Goal: Task Accomplishment & Management: Complete application form

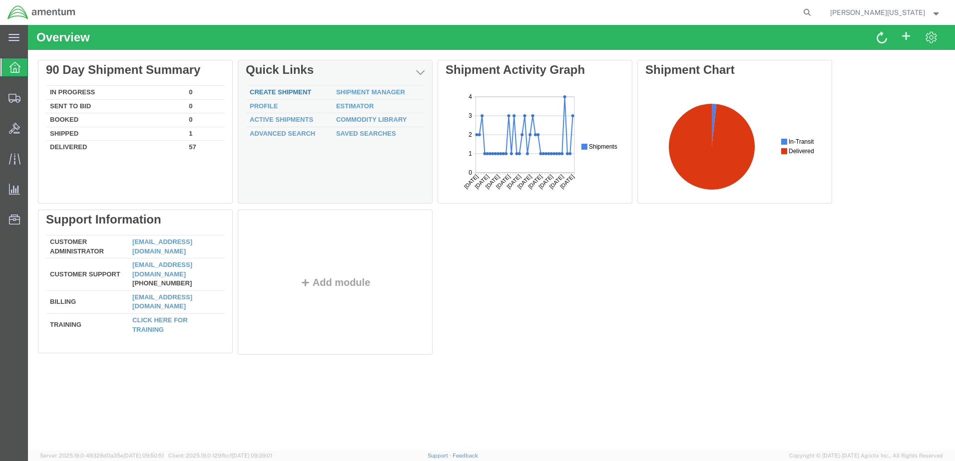
click at [302, 94] on link "Create Shipment" at bounding box center [280, 91] width 61 height 7
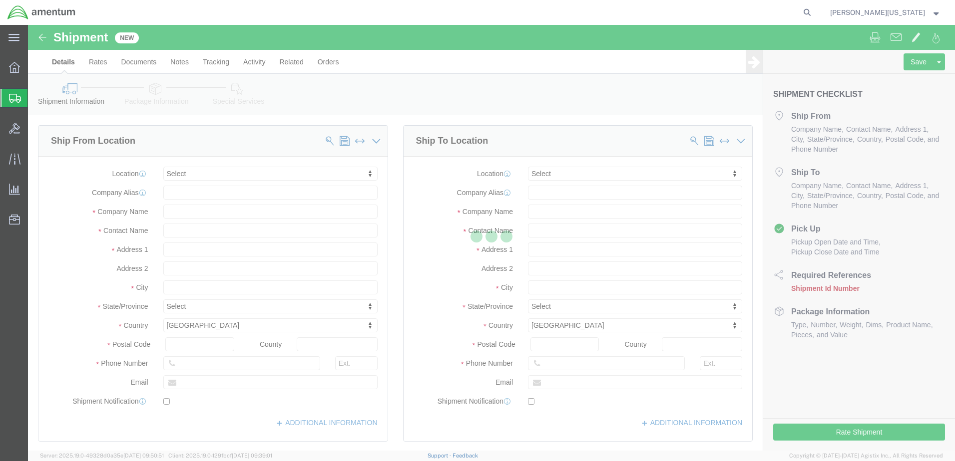
select select
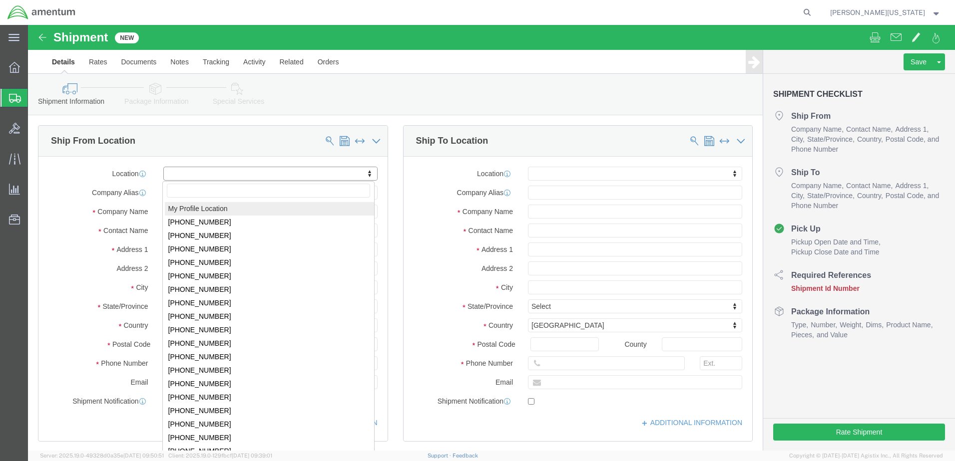
select select "MYPROFILE"
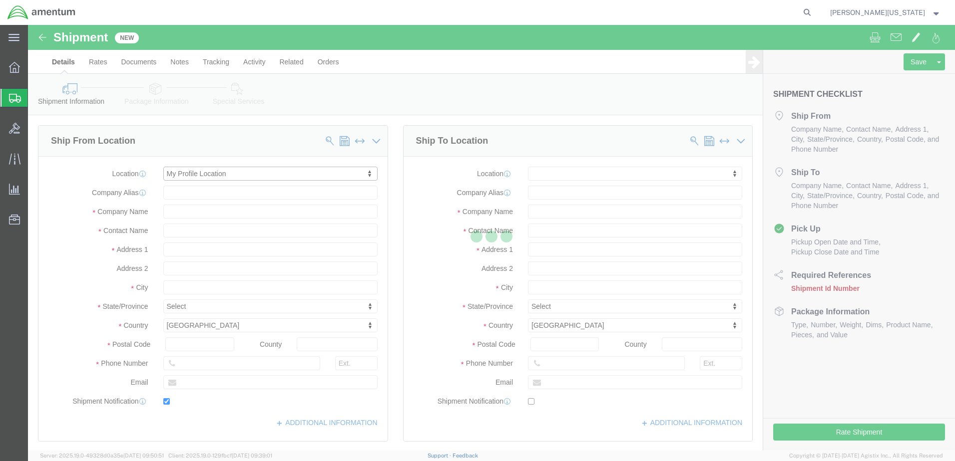
type input "Amentum Services, Inc."
type input "[PERSON_NAME][US_STATE]"
type input "[STREET_ADDRESS][PERSON_NAME]"
type input "Bldg 352 Clay NGTC"
type input "Marietta"
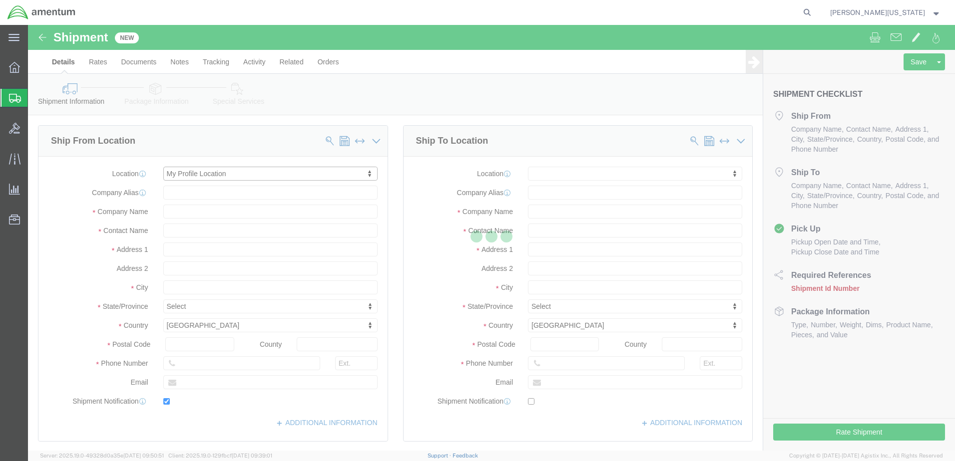
type input "30060"
type input "[PHONE_NUMBER]"
type input "[PERSON_NAME][EMAIL_ADDRESS][US_STATE][DOMAIN_NAME]"
checkbox input "true"
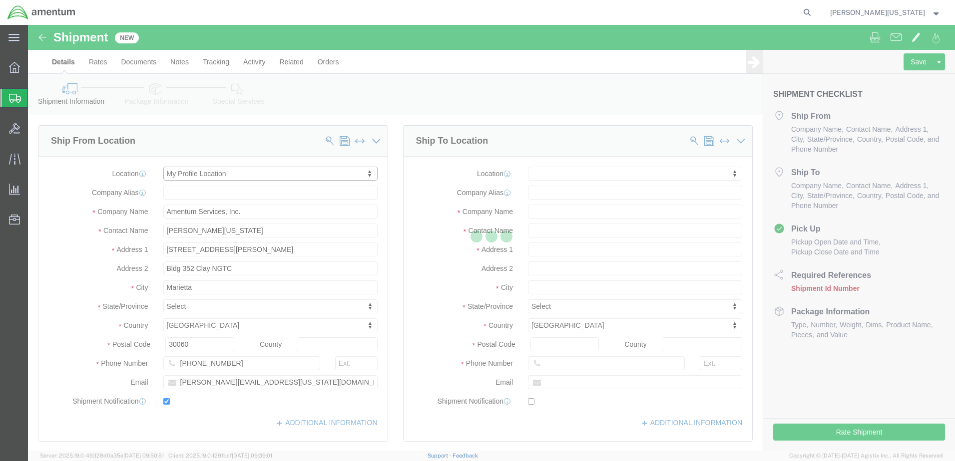
select select "GA"
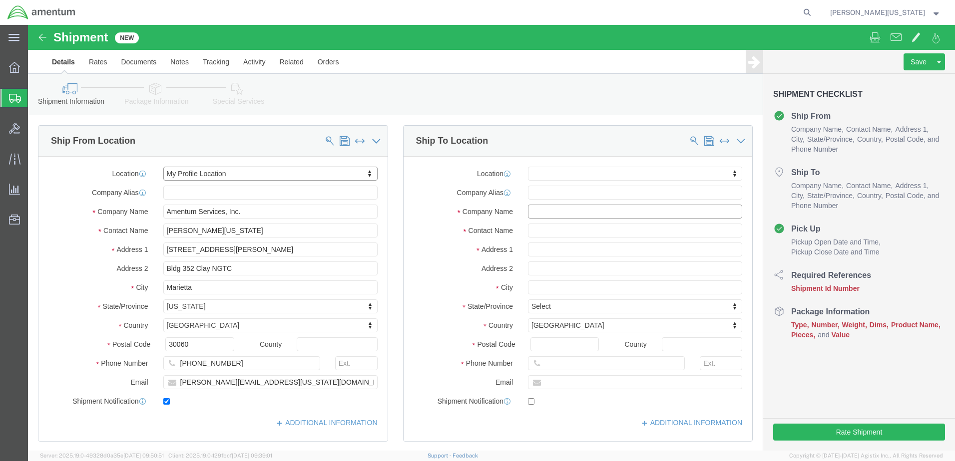
click input "text"
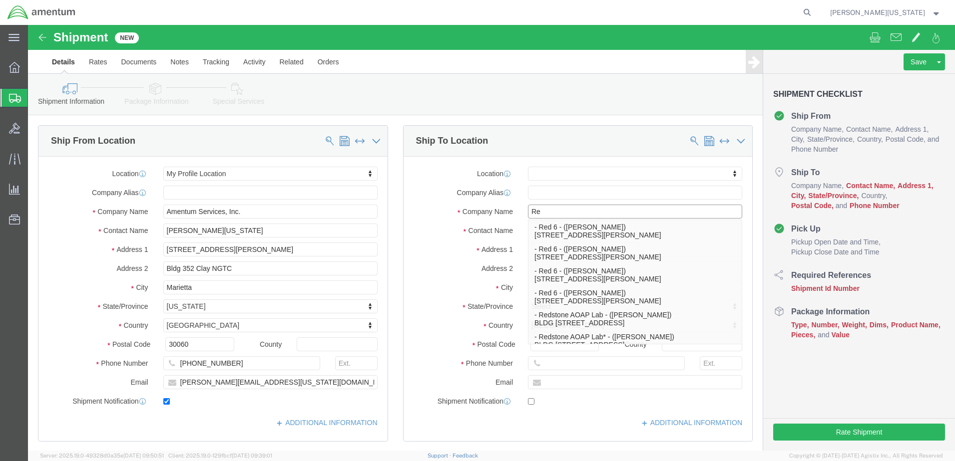
type input "Red"
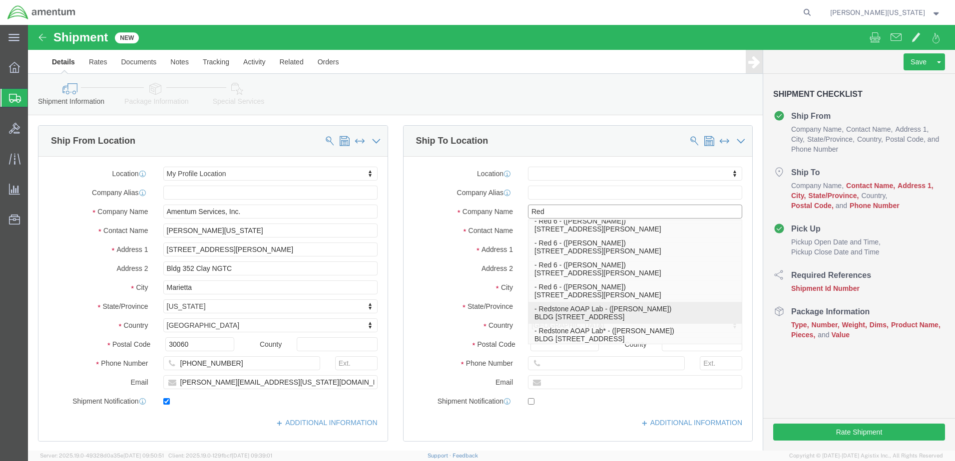
scroll to position [8, 0]
click p "- Redstone AOAP Lab - ([PERSON_NAME]) BLDG [STREET_ADDRESS]"
select select
type input "Redstone AOAP Lab"
type input "[PERSON_NAME]"
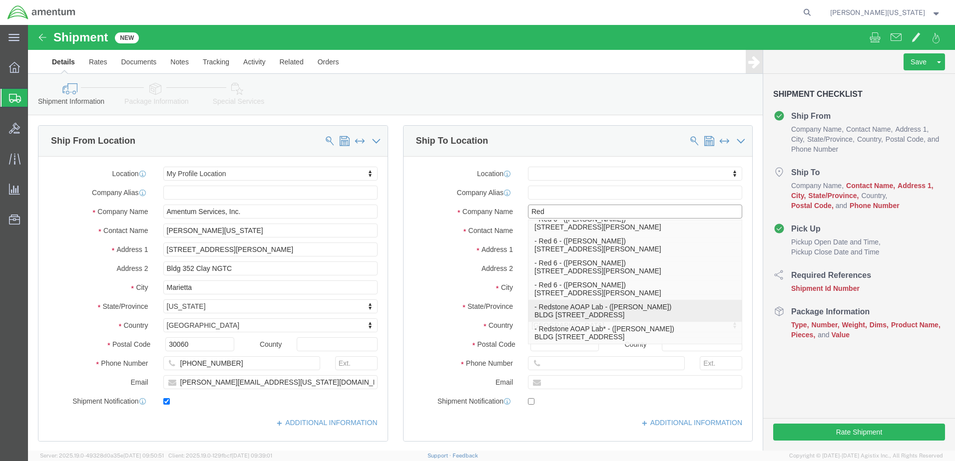
type input "BLDG [STREET_ADDRESS]"
type input "Redstone Arsenal"
type input "35898"
type input "[PHONE_NUMBER]"
select select "AL"
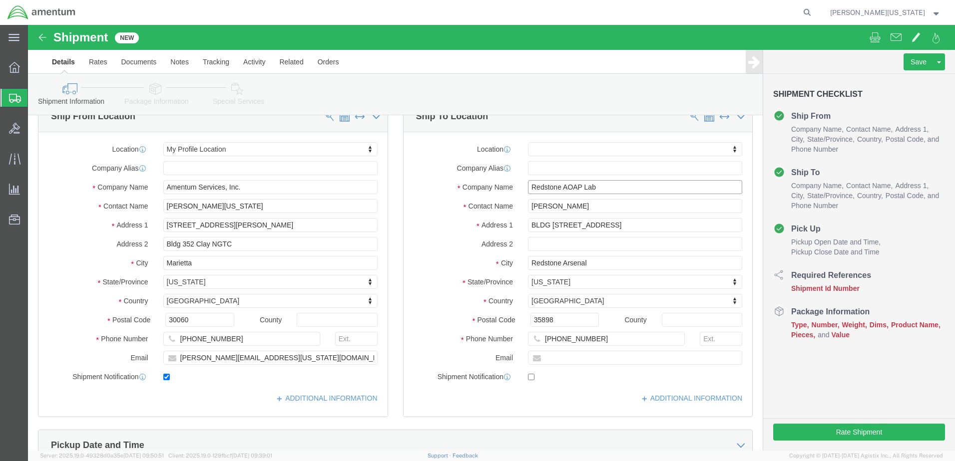
scroll to position [0, 0]
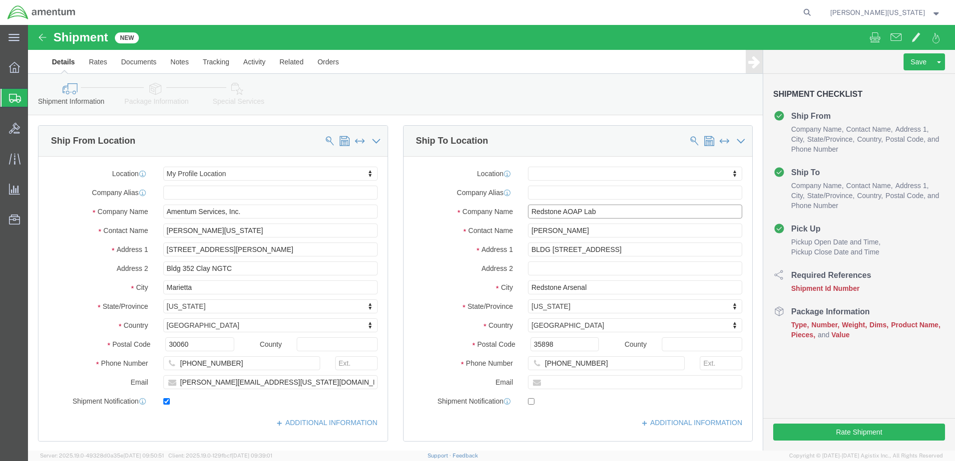
drag, startPoint x: 580, startPoint y: 186, endPoint x: 498, endPoint y: 188, distance: 81.9
click input "Redstone AOAP Lab"
type input "Redstone AOAP Lab"
click input "text"
paste input "Redstone AOAP Lab"
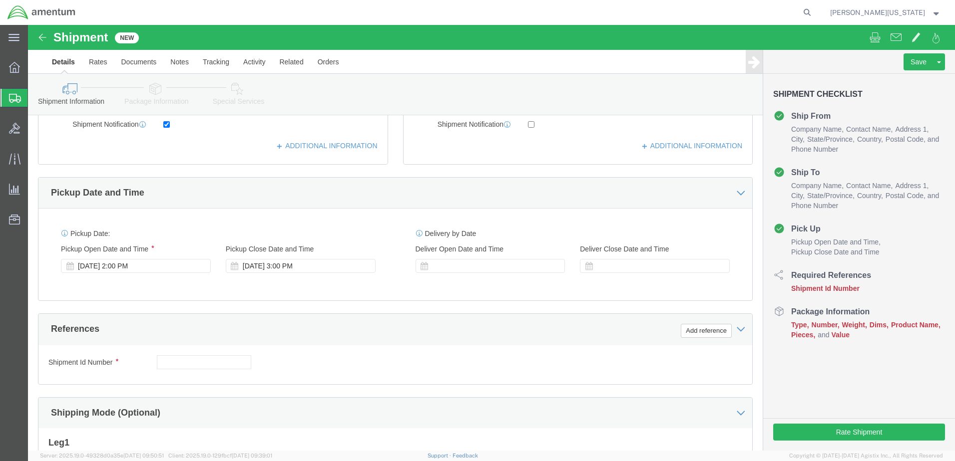
scroll to position [300, 0]
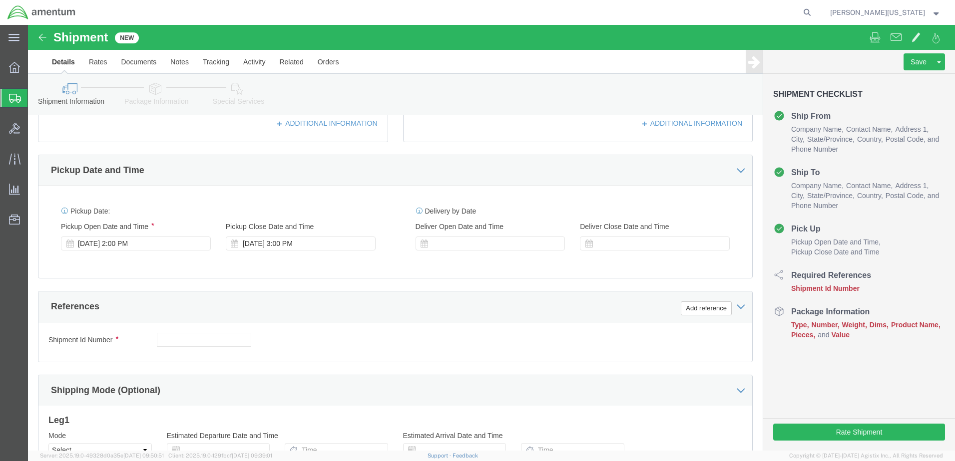
type input "Redstone AOAP Lab"
click input "text"
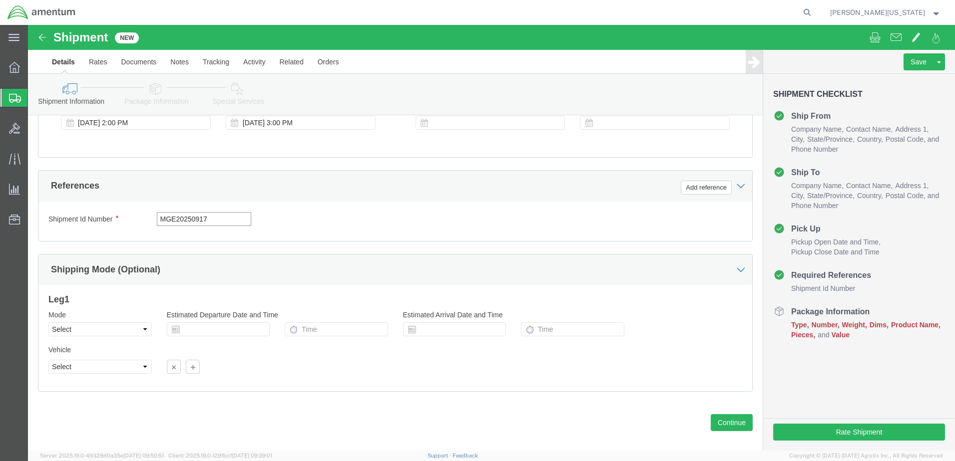
scroll to position [431, 0]
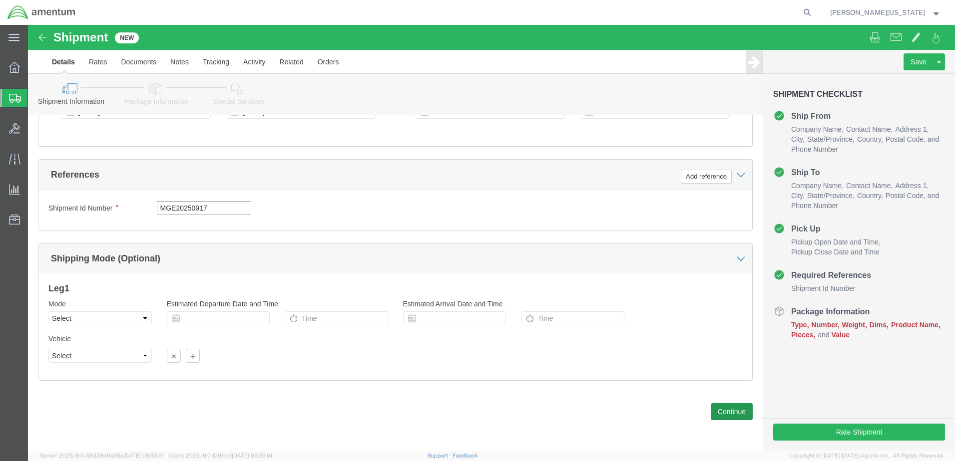
type input "MGE20250917"
click button "Continue"
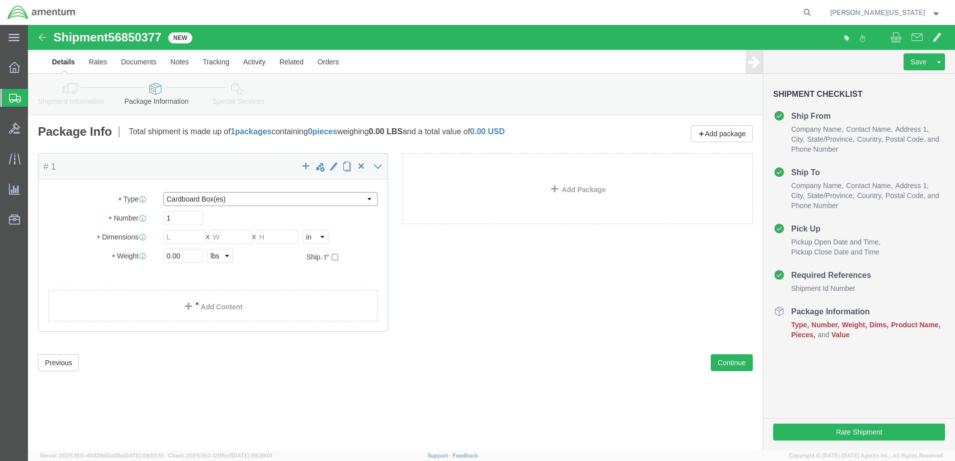
click select "Select BCK Boxes Bale(s) Basket(s) Bolt(s) Bottle(s) Buckets Bulk Bundle(s) Can…"
select select "PAK"
click select "Select BCK Boxes Bale(s) Basket(s) Bolt(s) Bottle(s) Buckets Bulk Bundle(s) Can…"
type input "10.25"
type input "12.75"
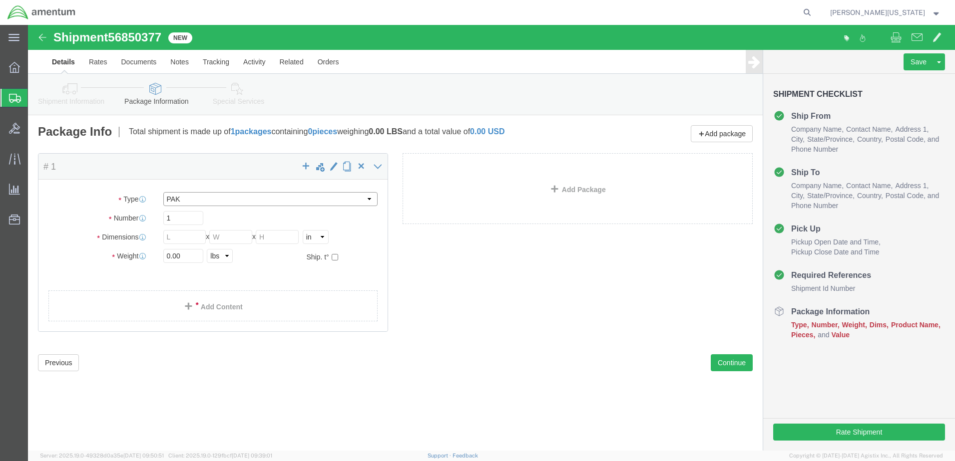
type input "1.00"
click input "0.00"
type input "1.00"
click link "Add Content"
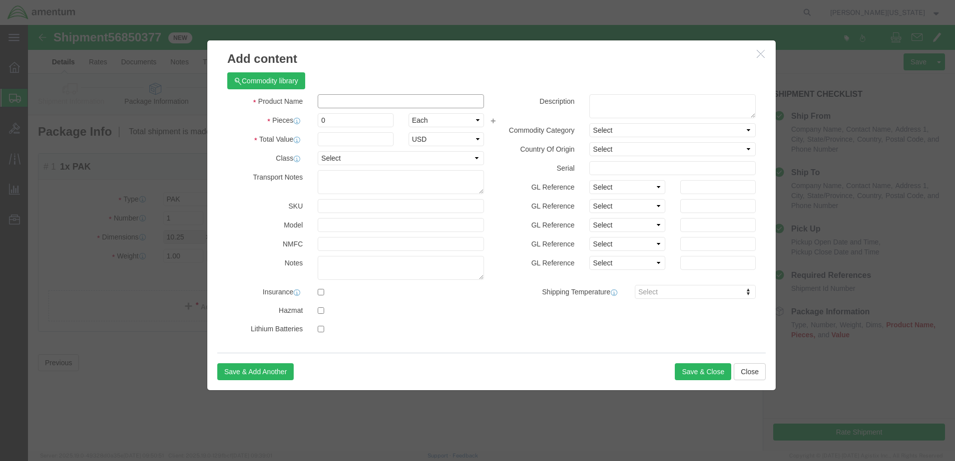
click input "text"
type input "Hyd Sample"
click input "0"
type input "1"
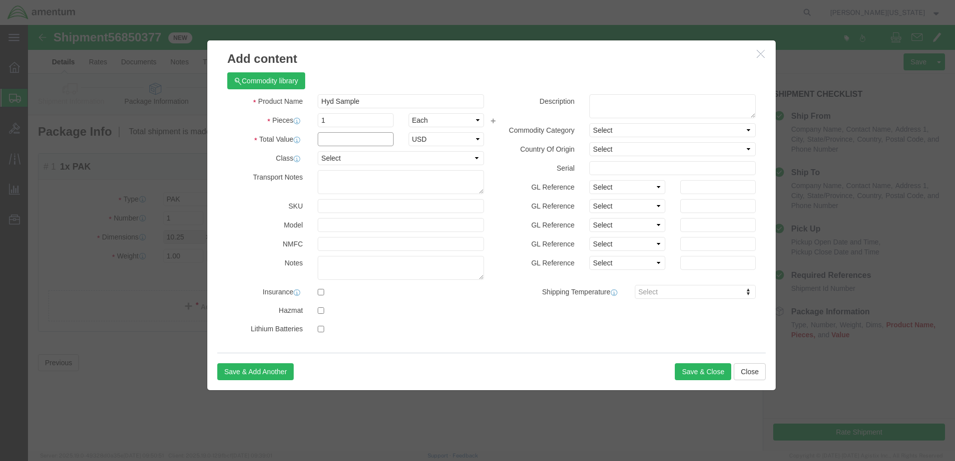
click input "text"
type input "1"
click button "Save & Close"
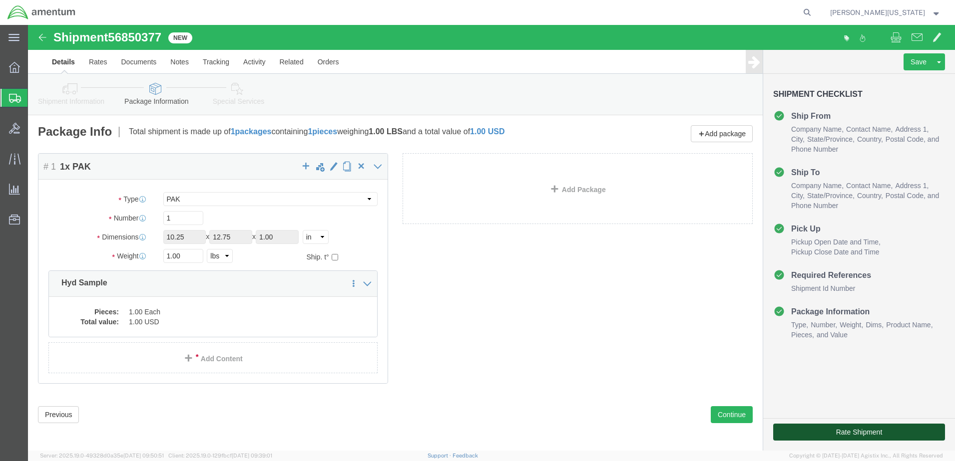
click button "Rate Shipment"
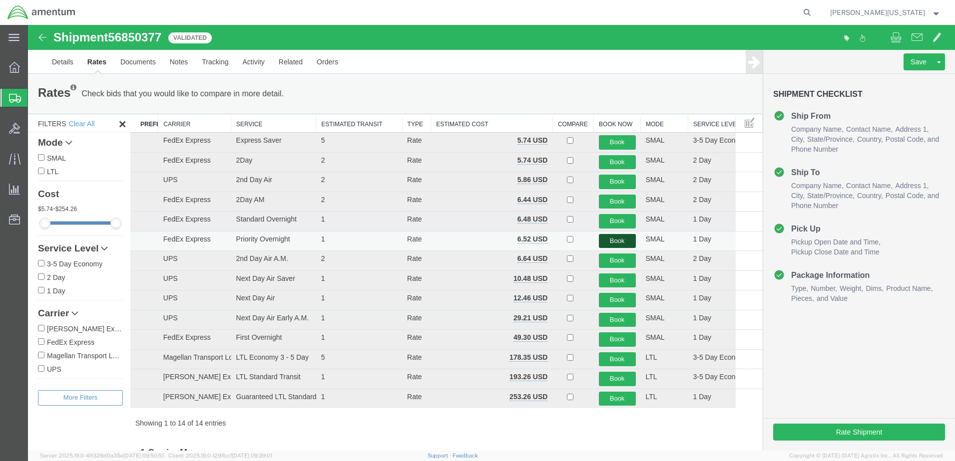
click at [616, 240] on button "Book" at bounding box center [617, 241] width 37 height 14
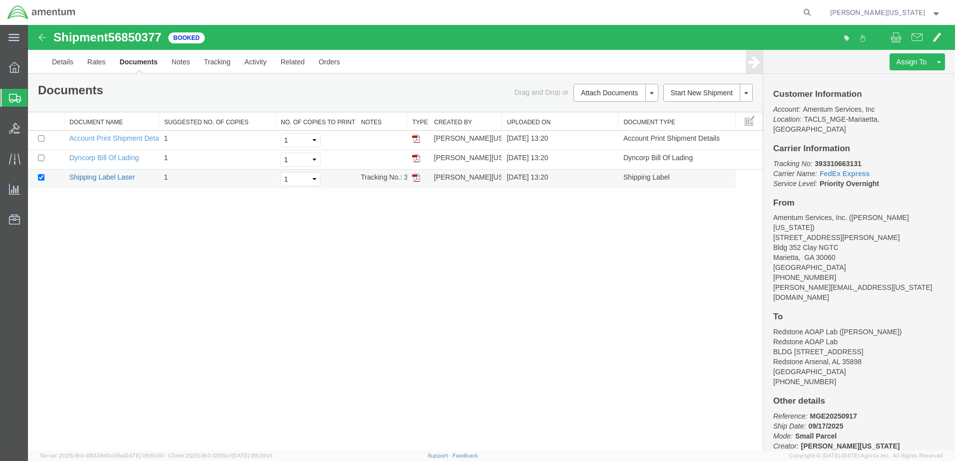
click at [85, 179] on link "Shipping Label Laser" at bounding box center [102, 177] width 66 height 8
